Goal: Complete application form: Complete application form

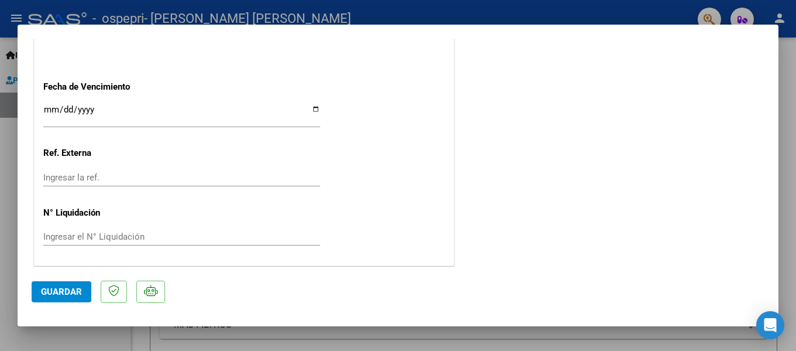
scroll to position [664, 0]
click at [205, 341] on div at bounding box center [398, 175] width 796 height 351
type input "$ 0,00"
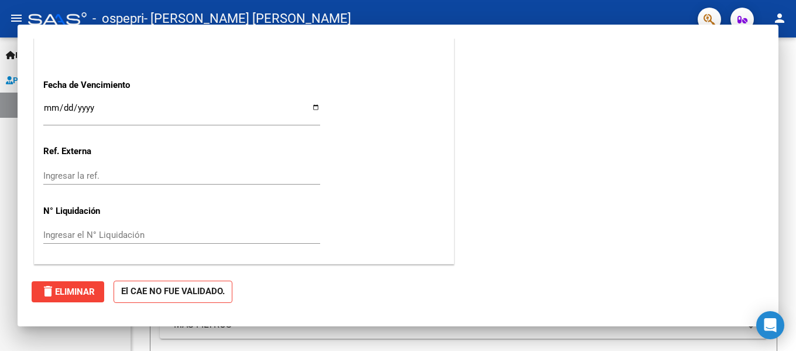
scroll to position [0, 0]
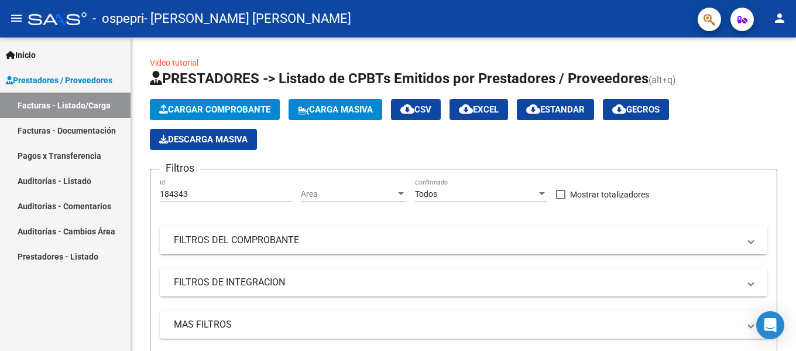
click at [94, 305] on div "Inicio Instructivos Contacto OS Prestadores / Proveedores Facturas - Listado/Ca…" at bounding box center [65, 193] width 131 height 313
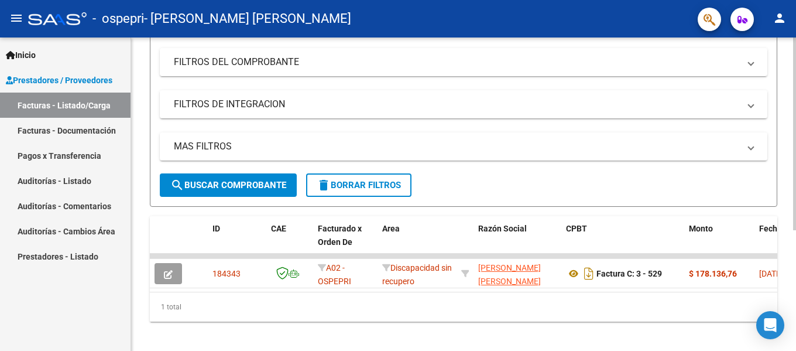
scroll to position [195, 0]
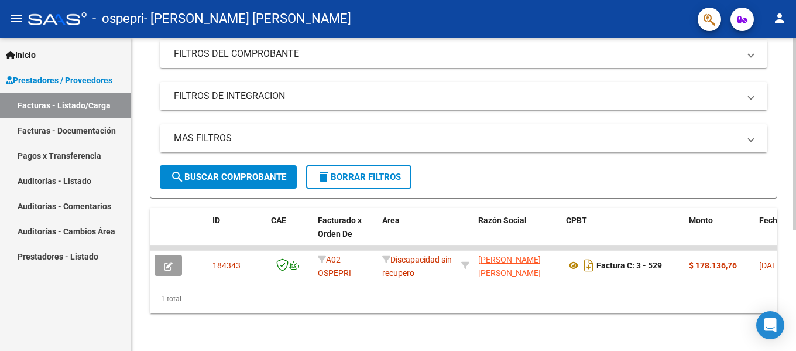
click at [795, 232] on div at bounding box center [794, 254] width 3 height 193
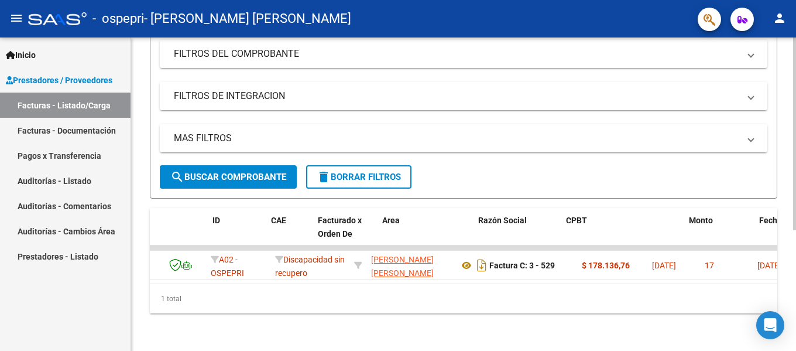
scroll to position [0, 0]
